Goal: Information Seeking & Learning: Check status

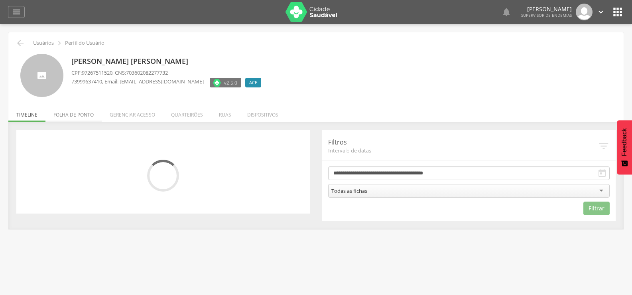
click at [84, 113] on li "Folha de ponto" at bounding box center [73, 112] width 56 height 19
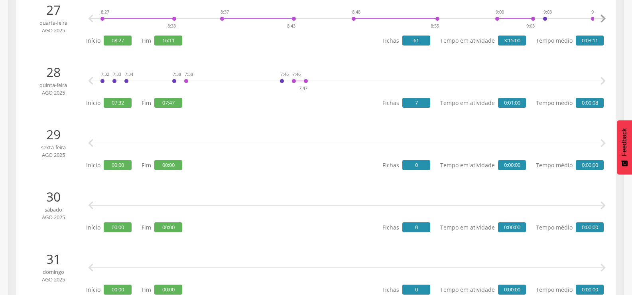
scroll to position [1783, 0]
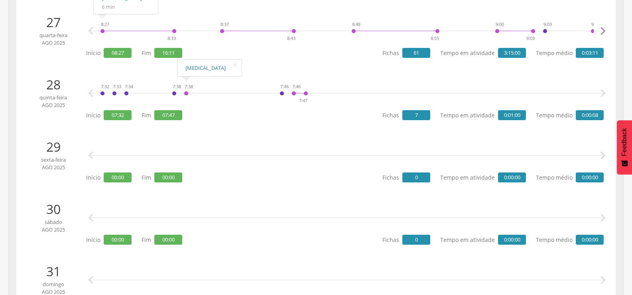
click at [187, 70] on link "[MEDICAL_DATA]" at bounding box center [209, 68] width 48 height 10
click at [94, 91] on icon "" at bounding box center [91, 93] width 16 height 16
click at [93, 92] on icon "" at bounding box center [91, 93] width 16 height 16
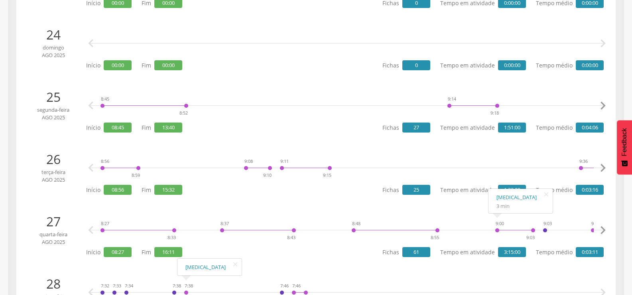
scroll to position [1584, 0]
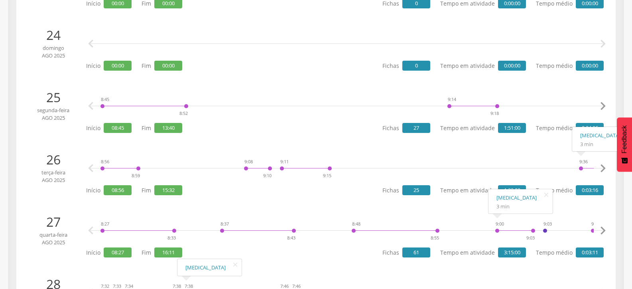
click at [604, 167] on icon "" at bounding box center [603, 168] width 16 height 16
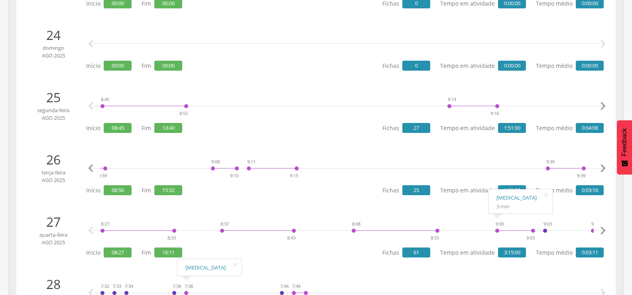
click at [604, 167] on icon "" at bounding box center [603, 168] width 16 height 16
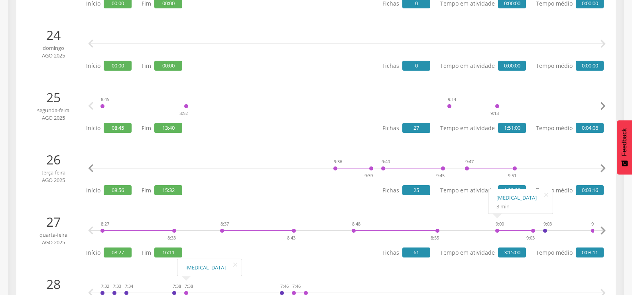
click at [604, 167] on icon "" at bounding box center [603, 168] width 16 height 16
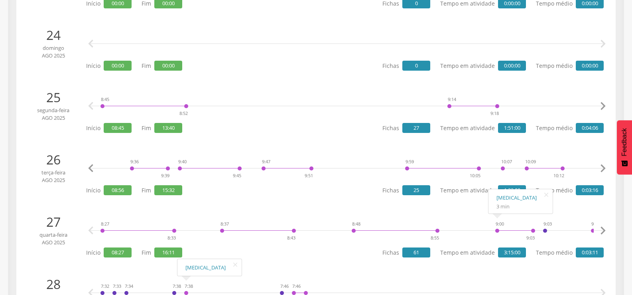
click at [604, 167] on icon "" at bounding box center [603, 168] width 16 height 16
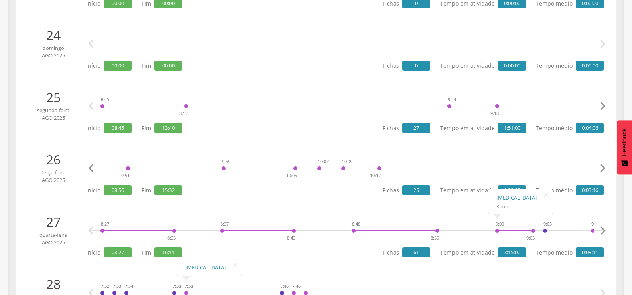
click at [604, 167] on icon "" at bounding box center [603, 168] width 16 height 16
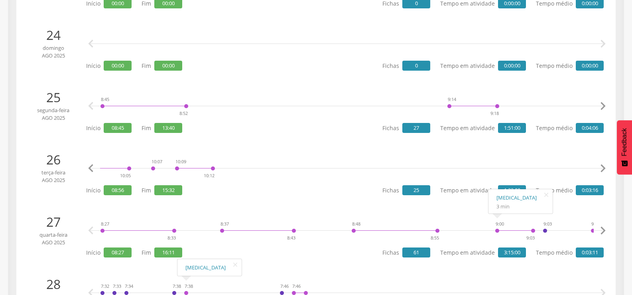
click at [604, 167] on icon "" at bounding box center [603, 168] width 16 height 16
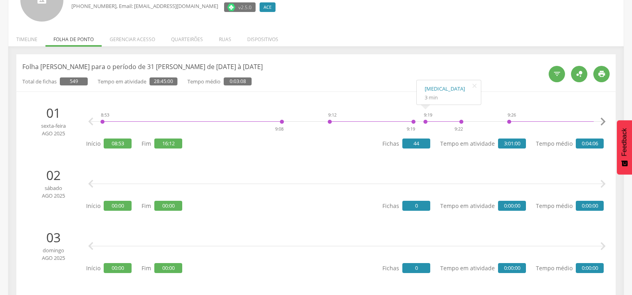
scroll to position [69, 0]
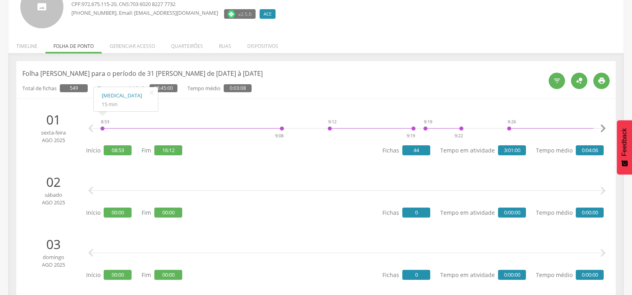
click at [89, 127] on icon "" at bounding box center [91, 128] width 16 height 16
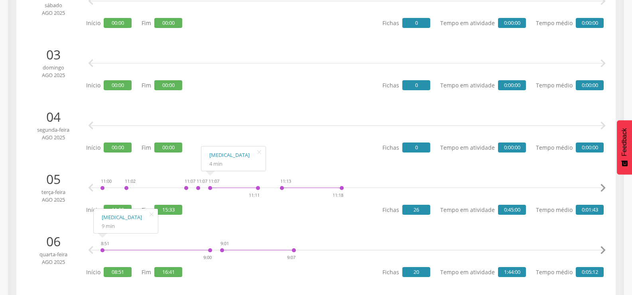
scroll to position [308, 0]
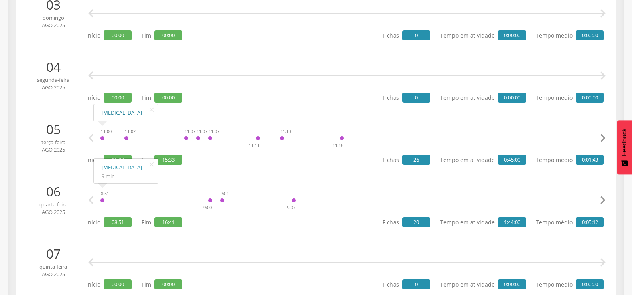
click at [104, 112] on link "[MEDICAL_DATA]" at bounding box center [126, 113] width 48 height 10
click at [598, 137] on icon "" at bounding box center [603, 138] width 16 height 16
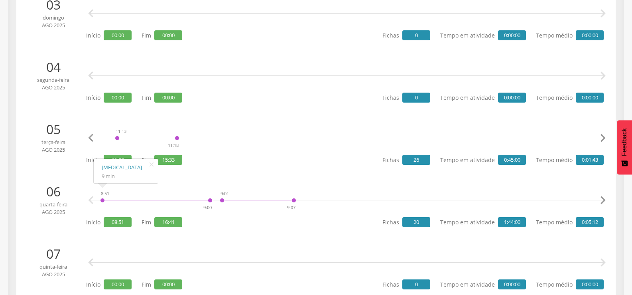
click at [599, 137] on icon "" at bounding box center [603, 138] width 16 height 16
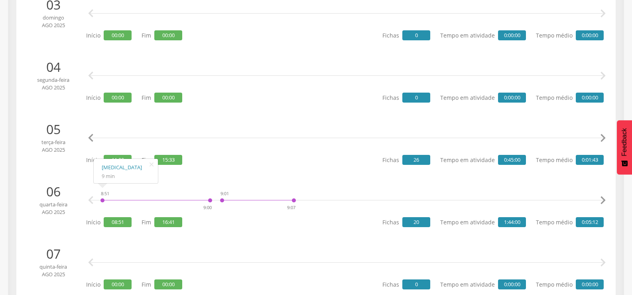
click at [599, 137] on icon "" at bounding box center [603, 138] width 16 height 16
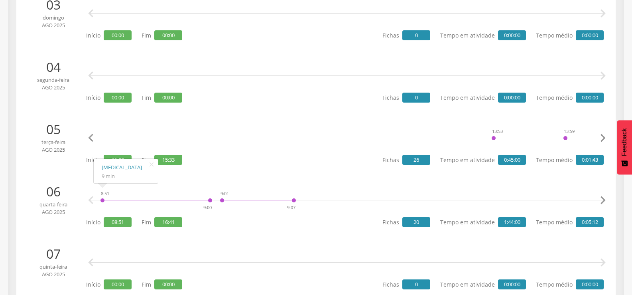
click at [599, 137] on icon "" at bounding box center [603, 138] width 16 height 16
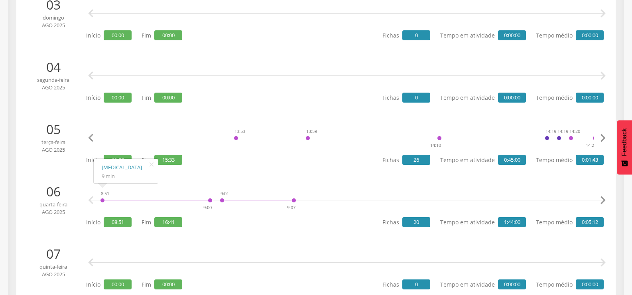
click at [599, 137] on icon "" at bounding box center [603, 138] width 16 height 16
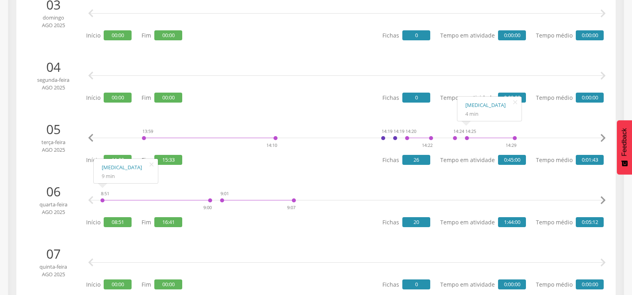
scroll to position [0, 988]
click at [407, 137] on div at bounding box center [418, 132] width 24 height 12
click at [419, 105] on link "[MEDICAL_DATA]" at bounding box center [429, 105] width 48 height 10
click at [91, 138] on icon "" at bounding box center [91, 138] width 16 height 16
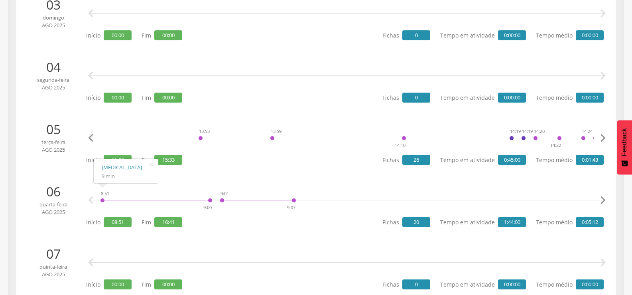
click at [91, 138] on icon "" at bounding box center [91, 138] width 16 height 16
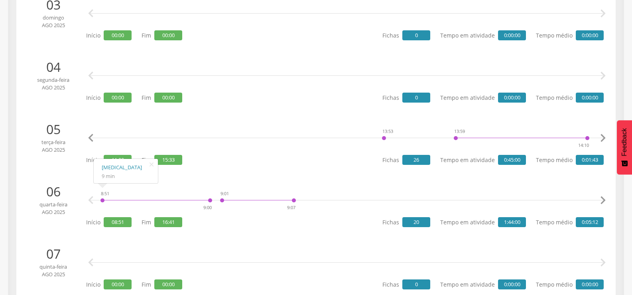
click at [91, 138] on icon "" at bounding box center [91, 138] width 16 height 16
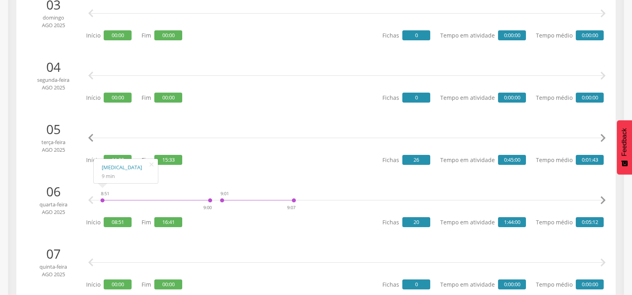
click at [91, 138] on icon "" at bounding box center [91, 138] width 16 height 16
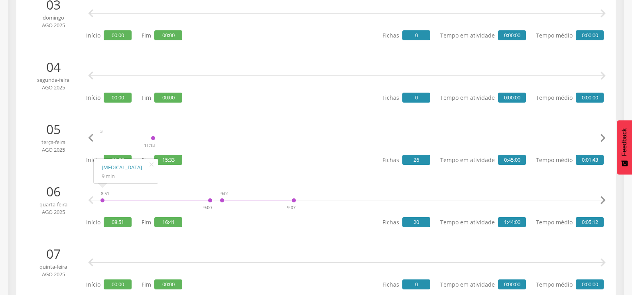
click at [91, 138] on icon "" at bounding box center [91, 138] width 16 height 16
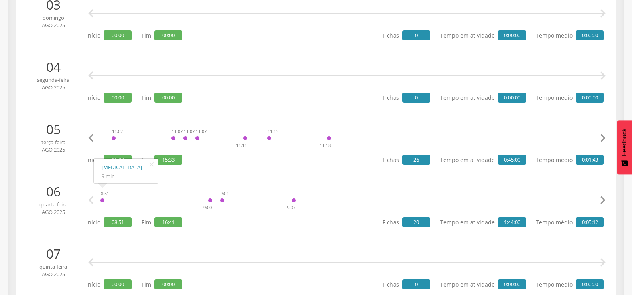
click at [91, 138] on icon "" at bounding box center [91, 138] width 16 height 16
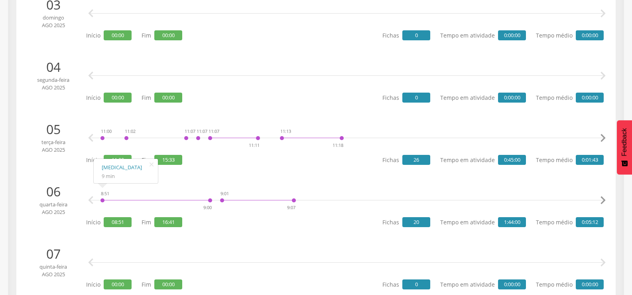
click at [91, 138] on icon "" at bounding box center [91, 138] width 16 height 16
click at [103, 138] on div "11:00" at bounding box center [102, 138] width 5 height 24
click at [109, 112] on link "[MEDICAL_DATA]" at bounding box center [126, 113] width 48 height 10
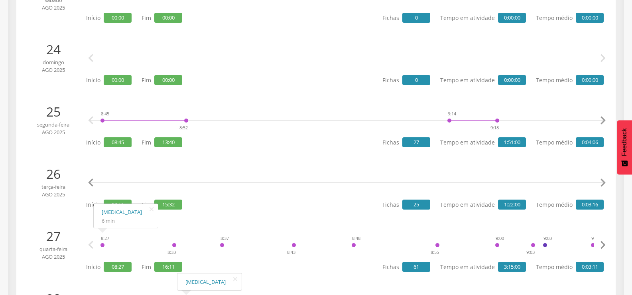
scroll to position [1504, 0]
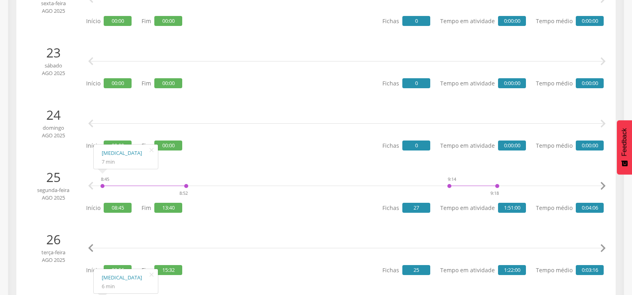
click at [90, 184] on icon "" at bounding box center [91, 186] width 16 height 16
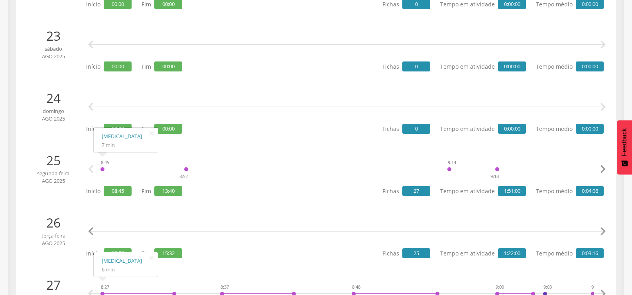
scroll to position [1623, 0]
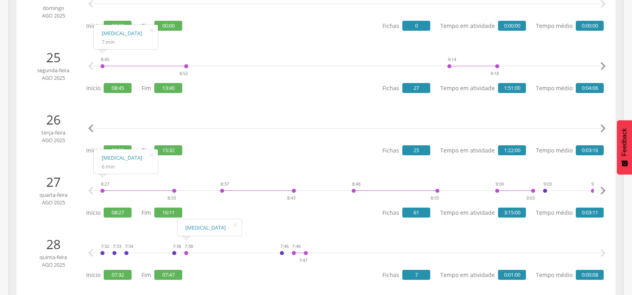
click at [103, 193] on div "8:27 8:33" at bounding box center [138, 191] width 77 height 24
click at [108, 155] on link "[MEDICAL_DATA]" at bounding box center [126, 158] width 48 height 10
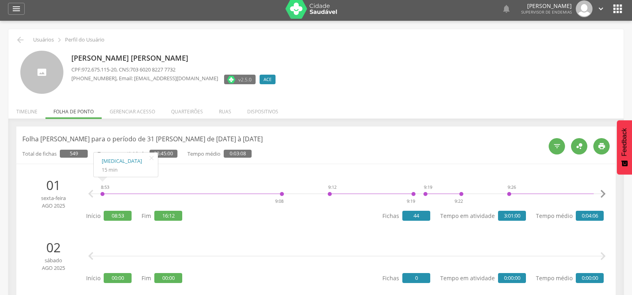
scroll to position [0, 0]
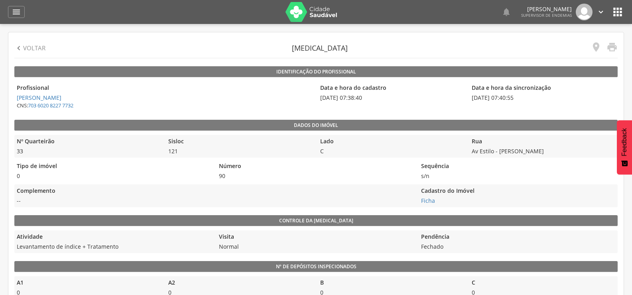
click at [597, 47] on icon "" at bounding box center [595, 46] width 11 height 11
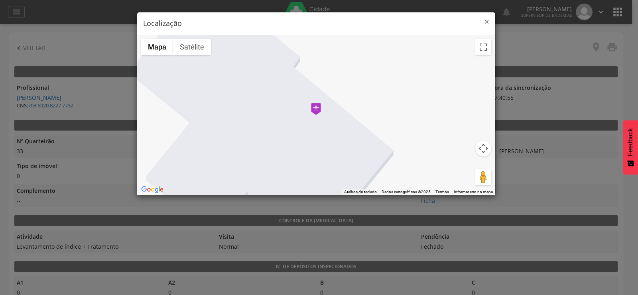
click at [487, 22] on span "×" at bounding box center [486, 21] width 5 height 11
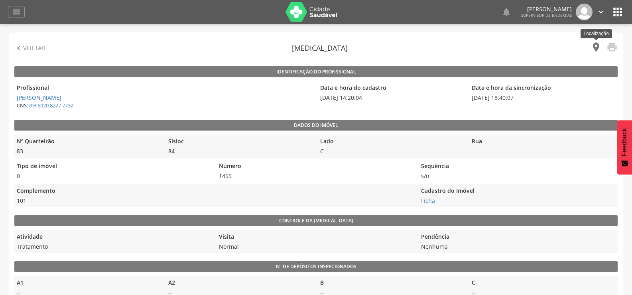
click at [596, 45] on icon "" at bounding box center [595, 46] width 11 height 11
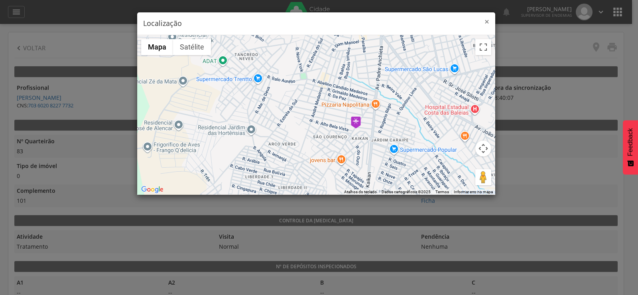
click at [485, 20] on span "×" at bounding box center [486, 21] width 5 height 11
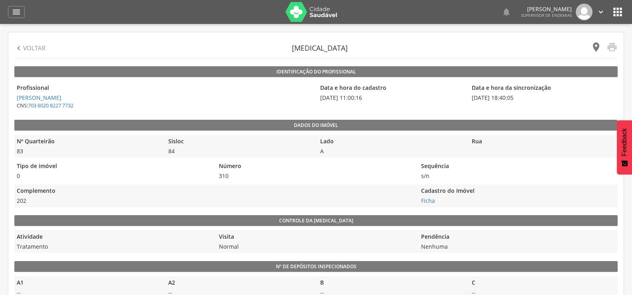
click at [592, 47] on icon "" at bounding box center [595, 46] width 11 height 11
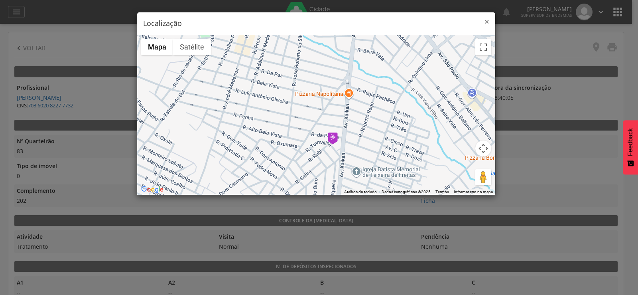
click at [486, 25] on span "×" at bounding box center [486, 21] width 5 height 11
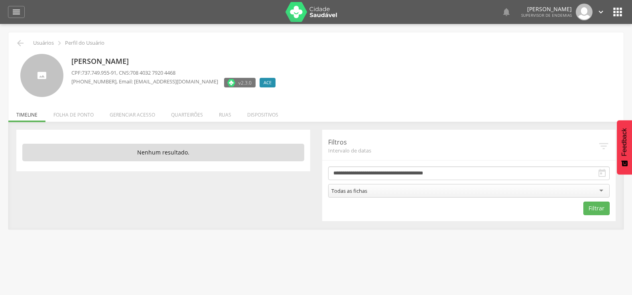
click at [617, 6] on icon "" at bounding box center [617, 12] width 13 height 13
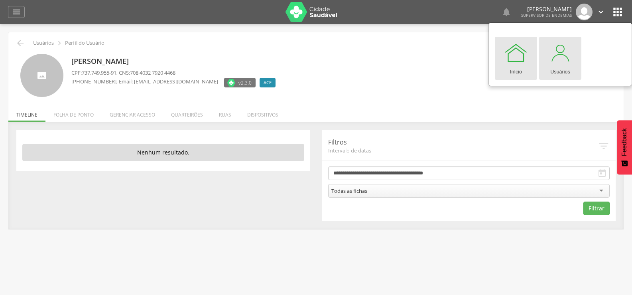
click at [560, 49] on div at bounding box center [560, 53] width 24 height 24
click at [567, 63] on div at bounding box center [560, 53] width 24 height 24
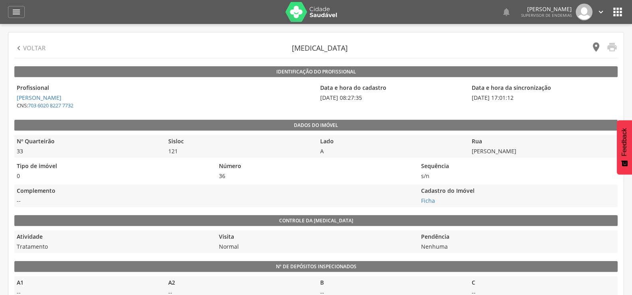
click at [597, 50] on icon "" at bounding box center [595, 46] width 11 height 11
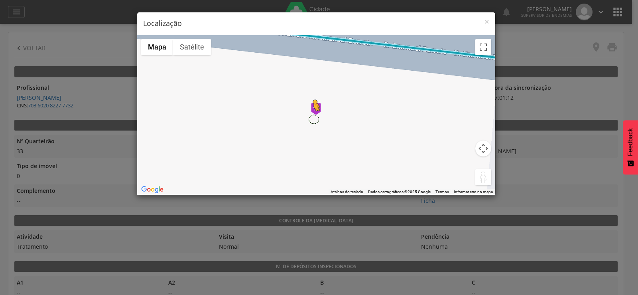
drag, startPoint x: 479, startPoint y: 177, endPoint x: 311, endPoint y: 119, distance: 177.8
click at [311, 119] on div "Pressione as teclas Alt + Enter para ativar o recurso de arrastar com o teclado…" at bounding box center [316, 114] width 358 height 159
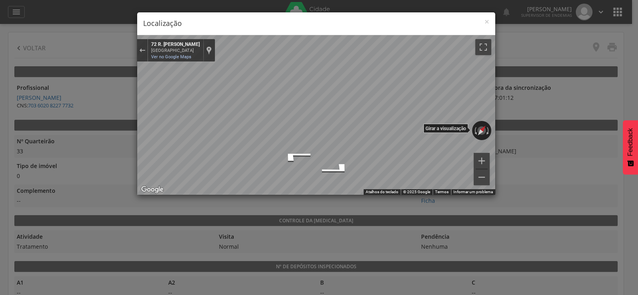
click at [440, 130] on div "← Mover para a esquerda → Mover para a direita ↑ Mover para cima ↓ Mover para b…" at bounding box center [316, 114] width 358 height 159
click at [485, 21] on span "×" at bounding box center [486, 21] width 5 height 11
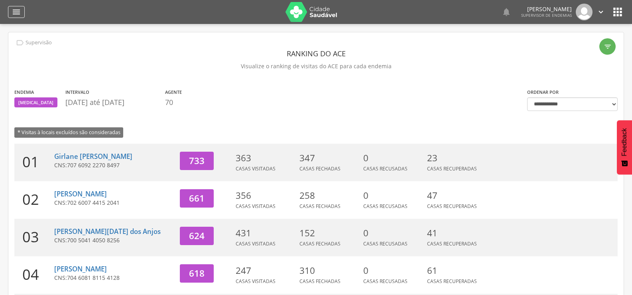
click at [10, 10] on div "" at bounding box center [16, 12] width 17 height 12
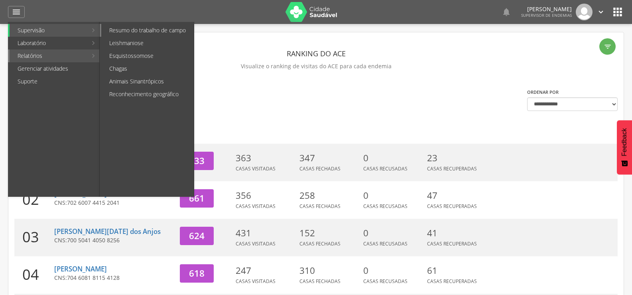
click at [139, 29] on link "Resumo do trabalho de campo" at bounding box center [147, 30] width 92 height 13
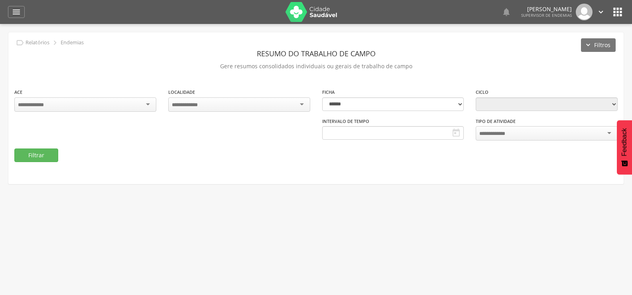
type input "**********"
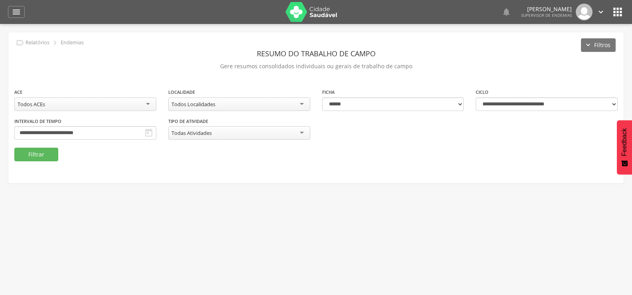
click at [132, 106] on div "Todos ACEs" at bounding box center [85, 104] width 142 height 14
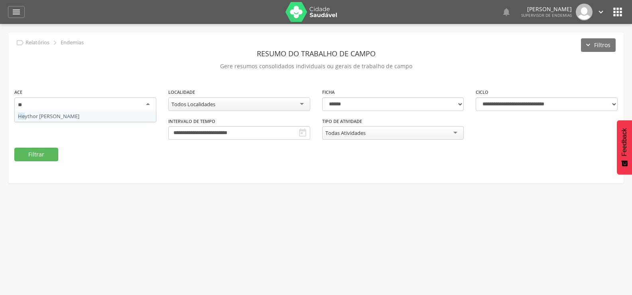
type input "***"
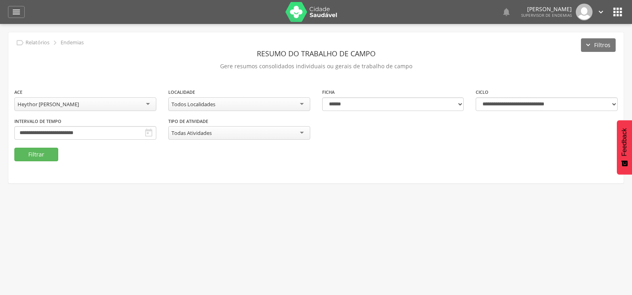
click at [491, 91] on div "**********" at bounding box center [547, 99] width 142 height 23
click at [484, 110] on select "**********" at bounding box center [547, 104] width 142 height 14
select select "**********"
click at [476, 97] on select "**********" at bounding box center [547, 104] width 142 height 14
type input "**********"
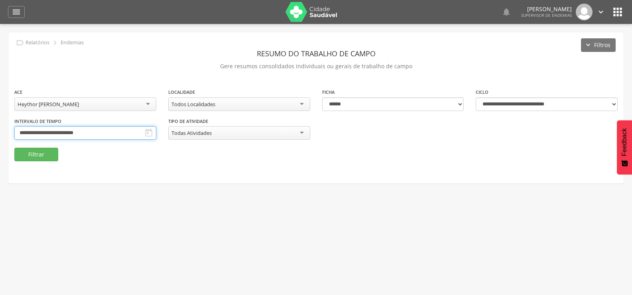
click at [84, 130] on input "**********" at bounding box center [85, 133] width 142 height 14
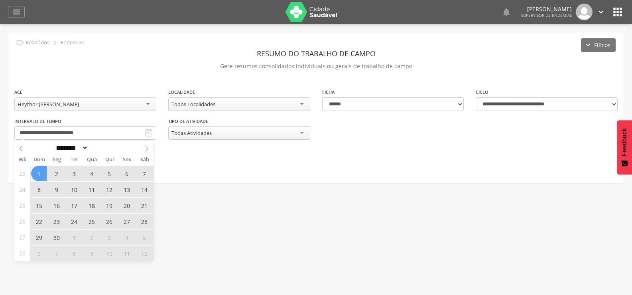
click at [147, 149] on icon at bounding box center [147, 149] width 6 height 6
select select "*"
click at [147, 149] on div "******* ********* ***** ***** **** ***** ***** ****** ****" at bounding box center [83, 147] width 139 height 14
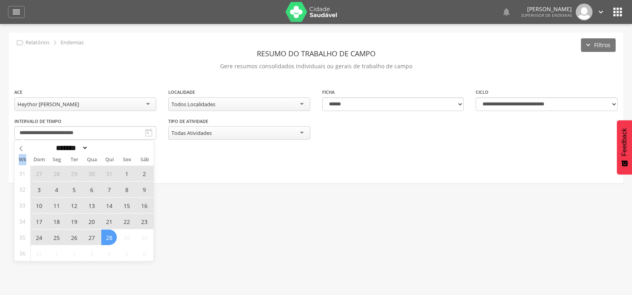
click at [147, 149] on div "******* ********* ***** ***** **** ***** ***** ****** ****" at bounding box center [83, 147] width 139 height 14
click at [56, 238] on span "25" at bounding box center [57, 237] width 16 height 16
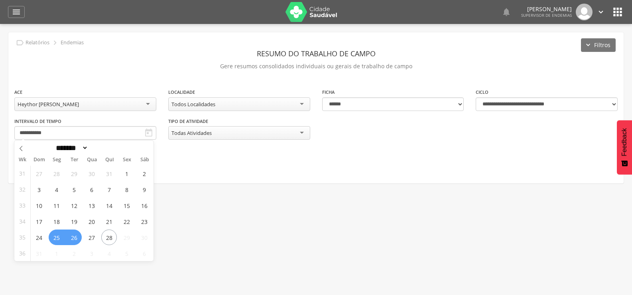
click at [59, 236] on span "25" at bounding box center [57, 237] width 16 height 16
click at [44, 156] on button "Filtrar" at bounding box center [36, 155] width 44 height 14
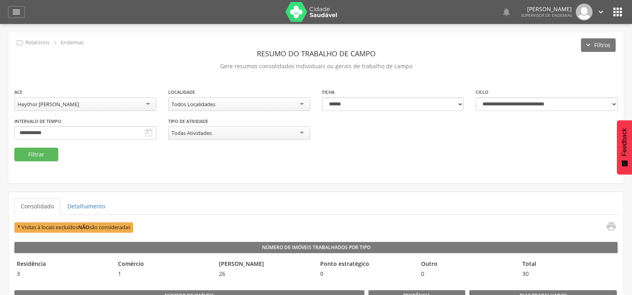
click at [66, 125] on div "**********" at bounding box center [85, 128] width 142 height 23
click at [65, 128] on input "**********" at bounding box center [85, 133] width 142 height 14
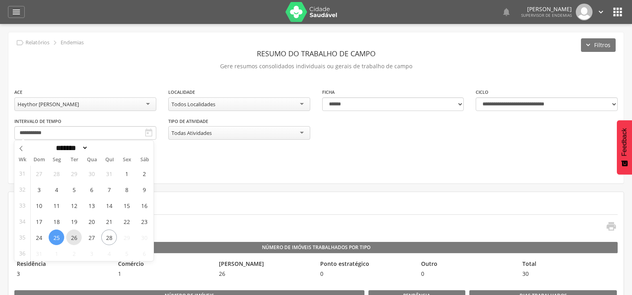
click at [75, 236] on span "26" at bounding box center [74, 237] width 16 height 16
type input "**********"
click at [75, 236] on span "26" at bounding box center [74, 237] width 16 height 16
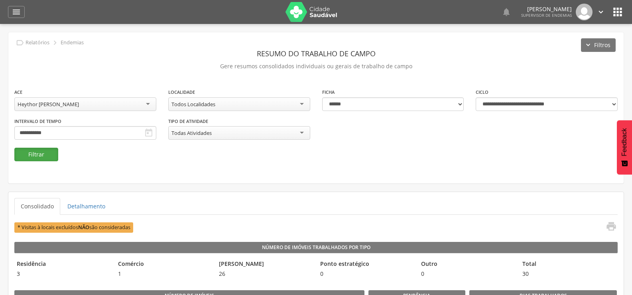
click at [45, 153] on button "Filtrar" at bounding box center [36, 155] width 44 height 14
click at [21, 12] on div "" at bounding box center [16, 12] width 17 height 12
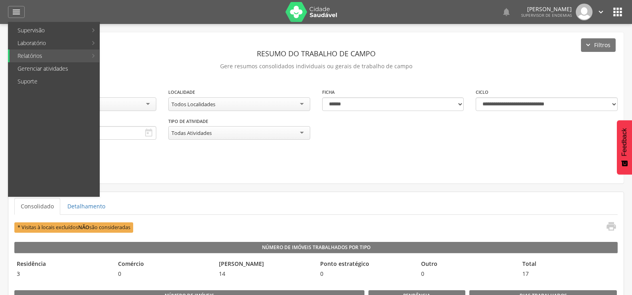
click at [372, 209] on ul "Consolidado Detalhamento" at bounding box center [315, 206] width 603 height 17
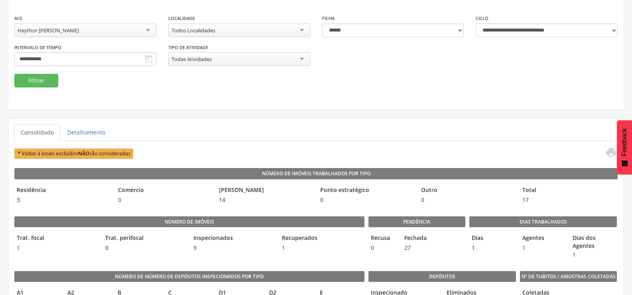
scroll to position [120, 0]
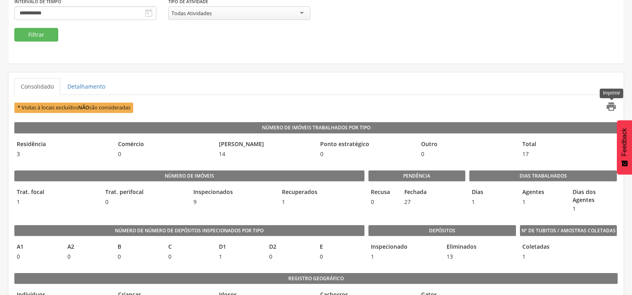
click at [612, 105] on icon "" at bounding box center [611, 106] width 11 height 11
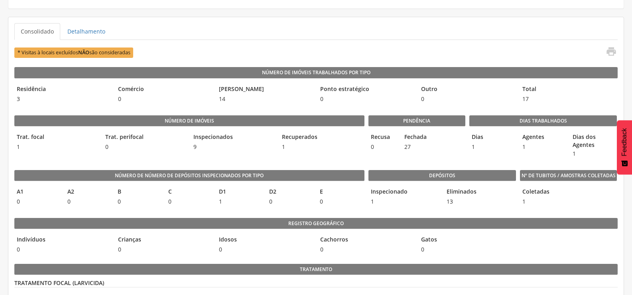
scroll to position [159, 0]
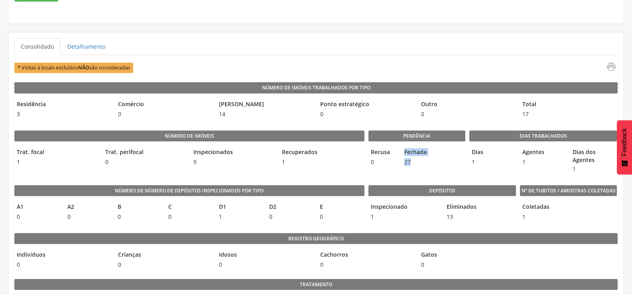
drag, startPoint x: 411, startPoint y: 161, endPoint x: 401, endPoint y: 151, distance: 14.7
click at [401, 151] on div "Recusa 0 Fechada 27" at bounding box center [416, 157] width 97 height 23
drag, startPoint x: 369, startPoint y: 207, endPoint x: 377, endPoint y: 216, distance: 12.2
click at [377, 216] on div "Inspecionado 1" at bounding box center [404, 211] width 72 height 23
drag, startPoint x: 402, startPoint y: 150, endPoint x: 413, endPoint y: 163, distance: 17.1
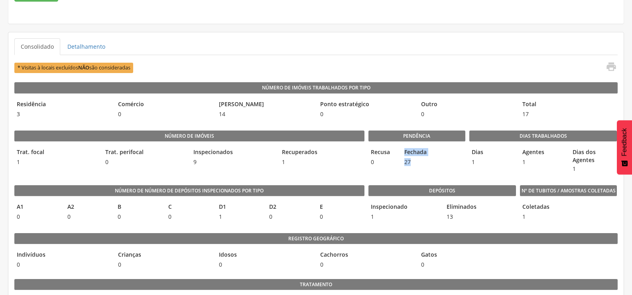
click at [413, 163] on div "Fechada 27" at bounding box center [417, 157] width 30 height 23
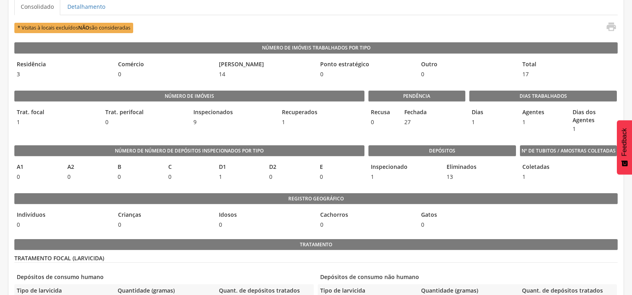
click at [379, 68] on legend "Ponto estratégico" at bounding box center [366, 64] width 97 height 9
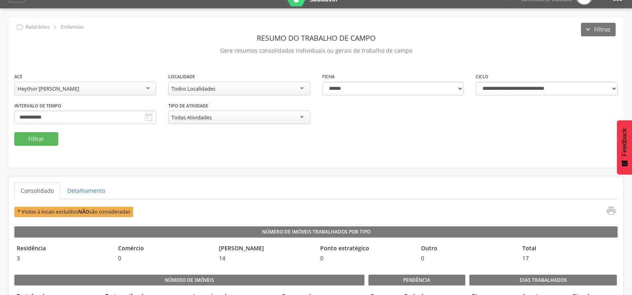
scroll to position [0, 0]
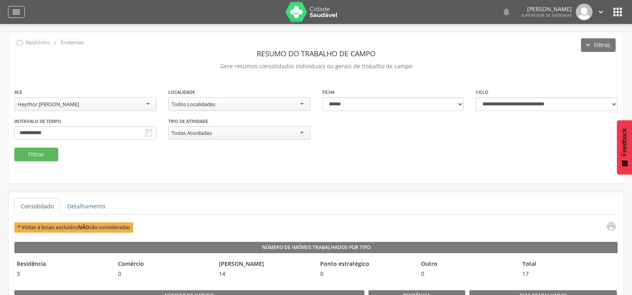
click at [11, 12] on div "" at bounding box center [16, 12] width 17 height 12
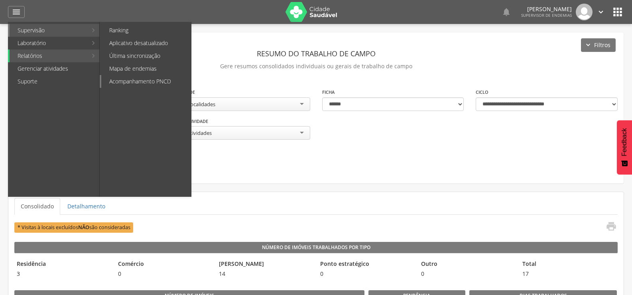
click at [151, 86] on link "Acompanhamento PNCD" at bounding box center [146, 81] width 90 height 13
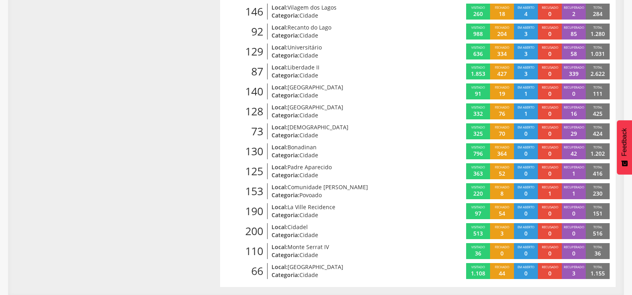
scroll to position [1771, 0]
